Goal: Task Accomplishment & Management: Manage account settings

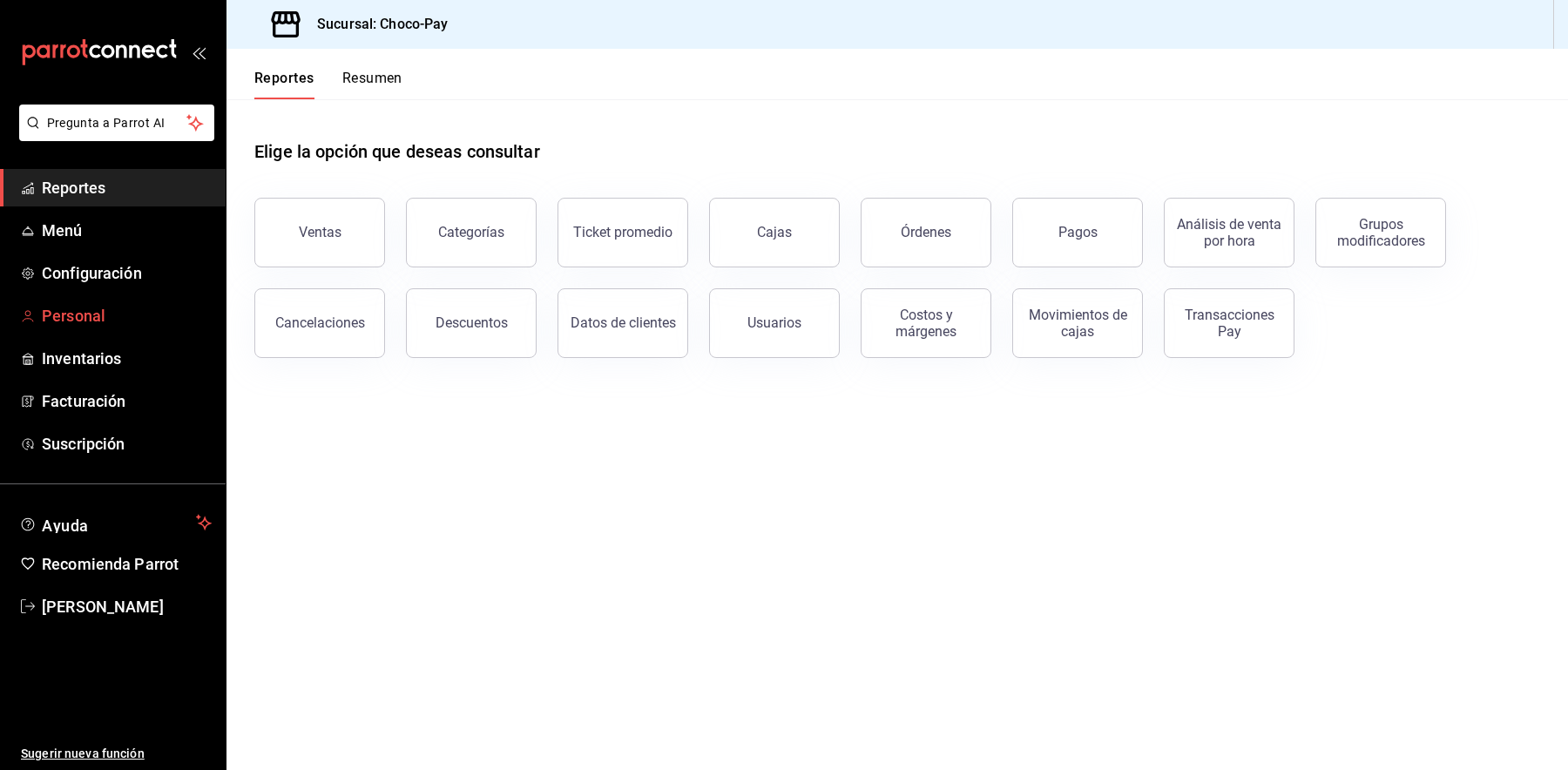
click at [104, 306] on span "Personal" at bounding box center [126, 316] width 170 height 23
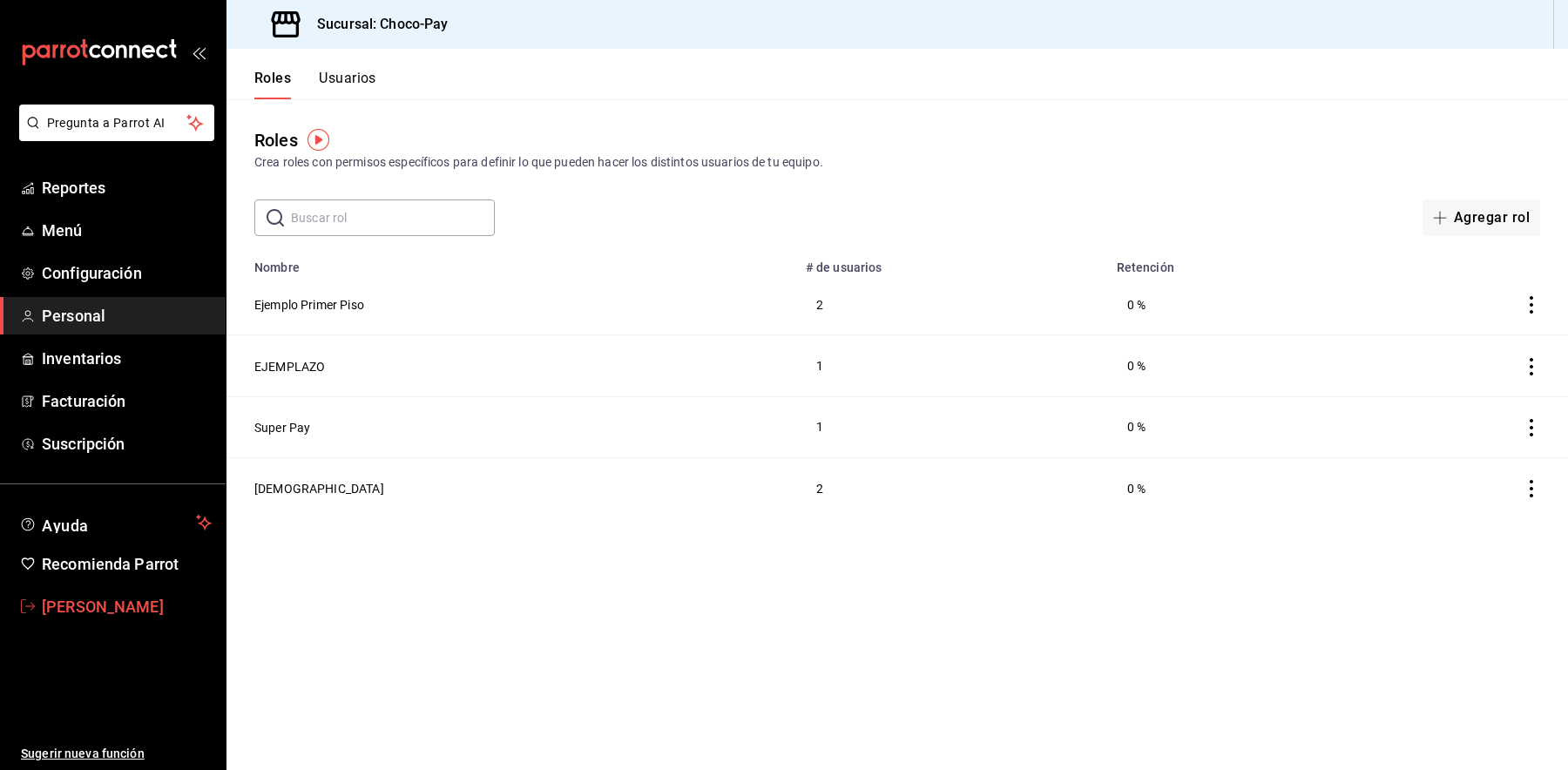
click at [128, 599] on span "[PERSON_NAME]" at bounding box center [126, 607] width 170 height 23
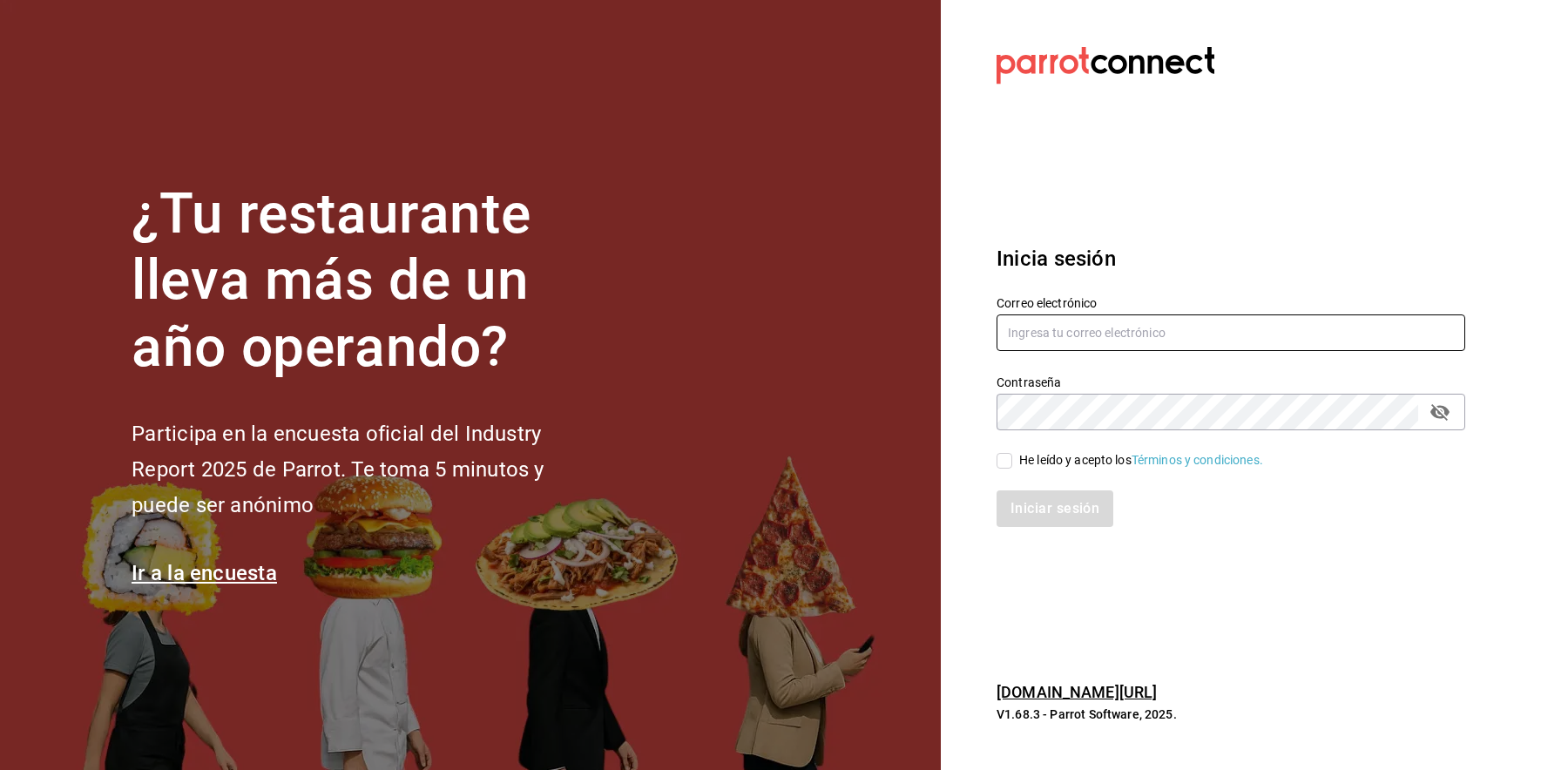
type input "[EMAIL_ADDRESS][DOMAIN_NAME]"
click at [1056, 338] on input "[EMAIL_ADDRESS][DOMAIN_NAME]" at bounding box center [1231, 332] width 469 height 37
